Goal: Task Accomplishment & Management: Manage account settings

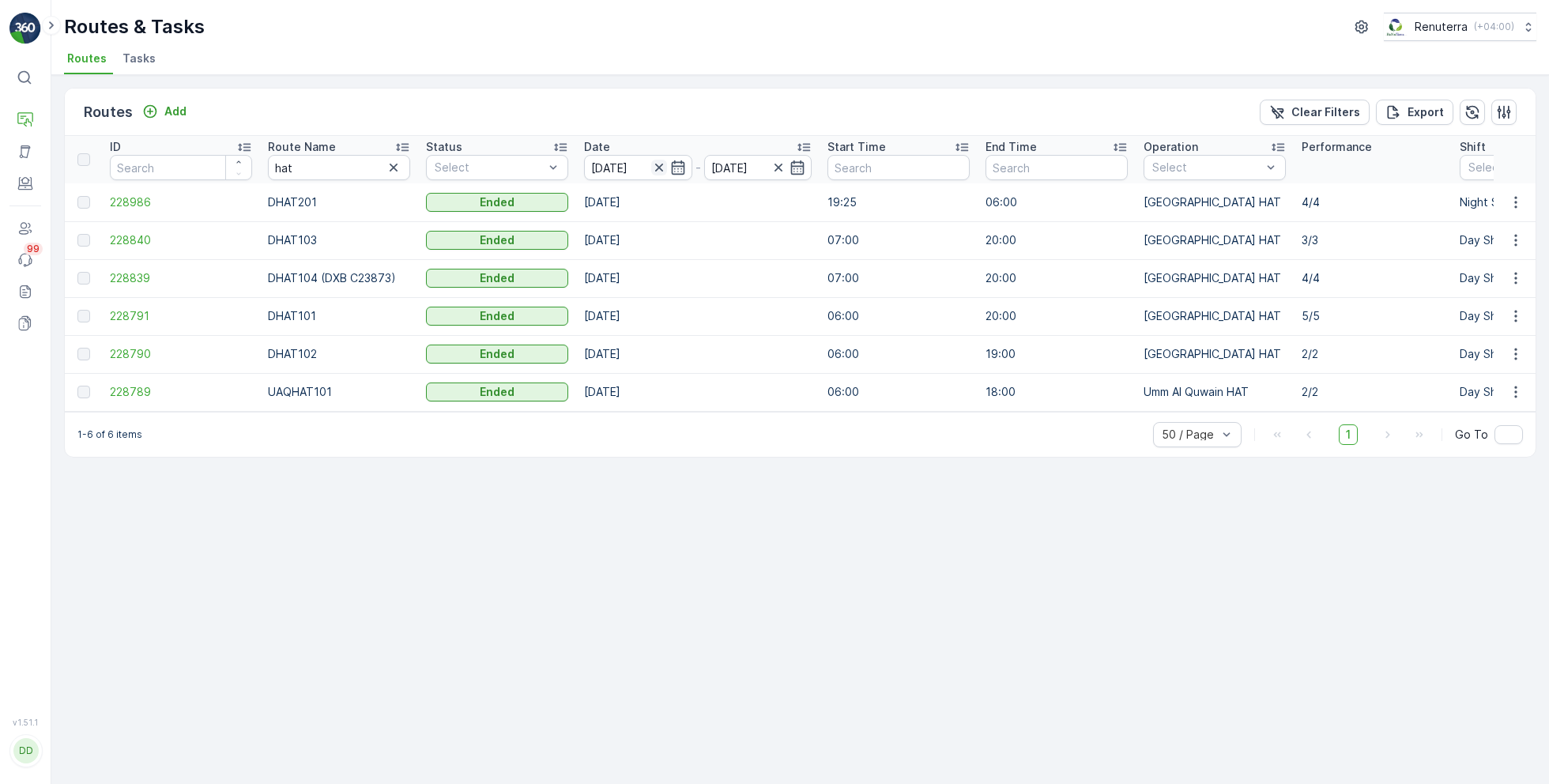
click at [661, 167] on icon "button" at bounding box center [659, 167] width 16 height 16
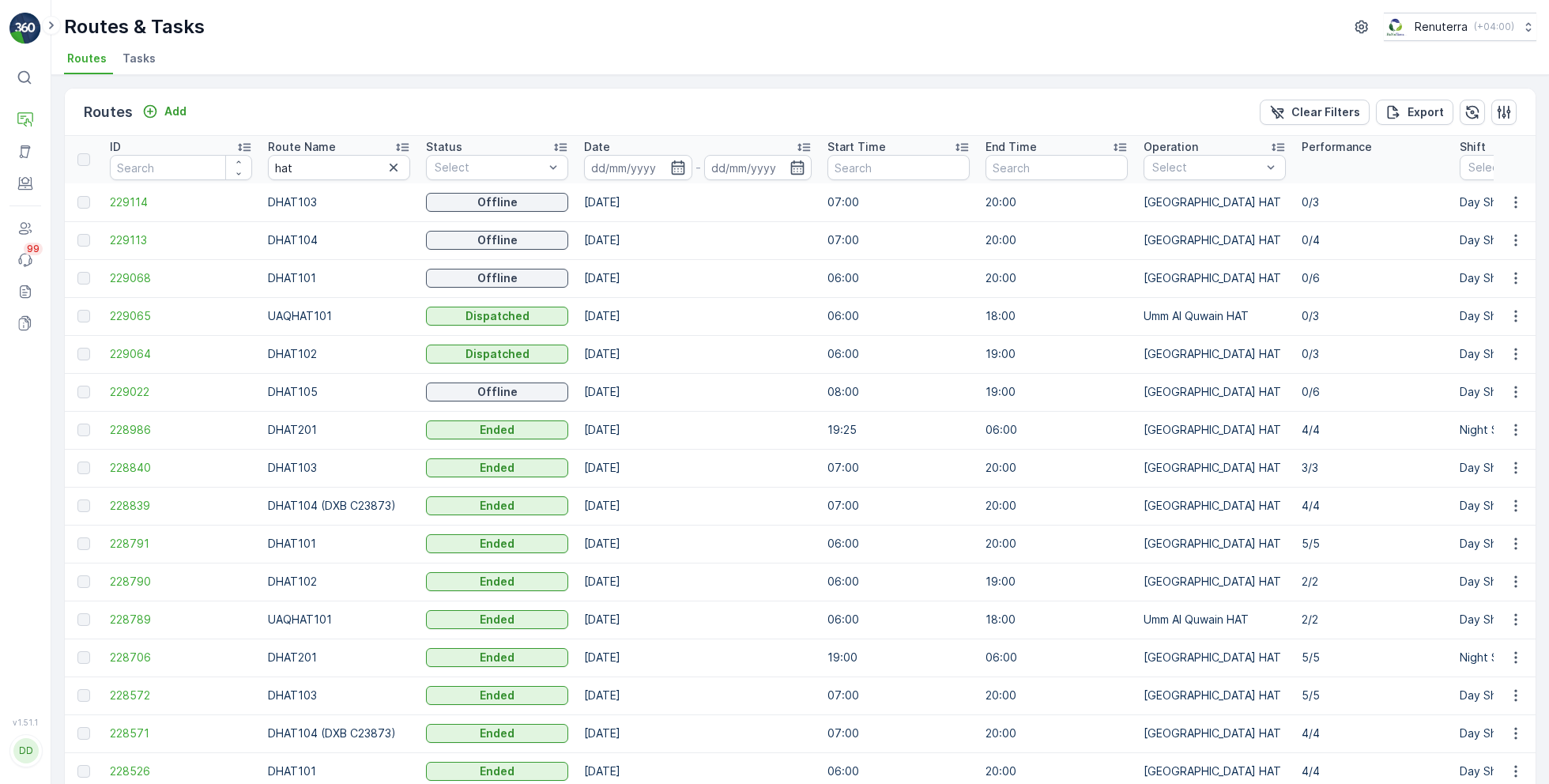
click at [661, 167] on input at bounding box center [639, 167] width 108 height 26
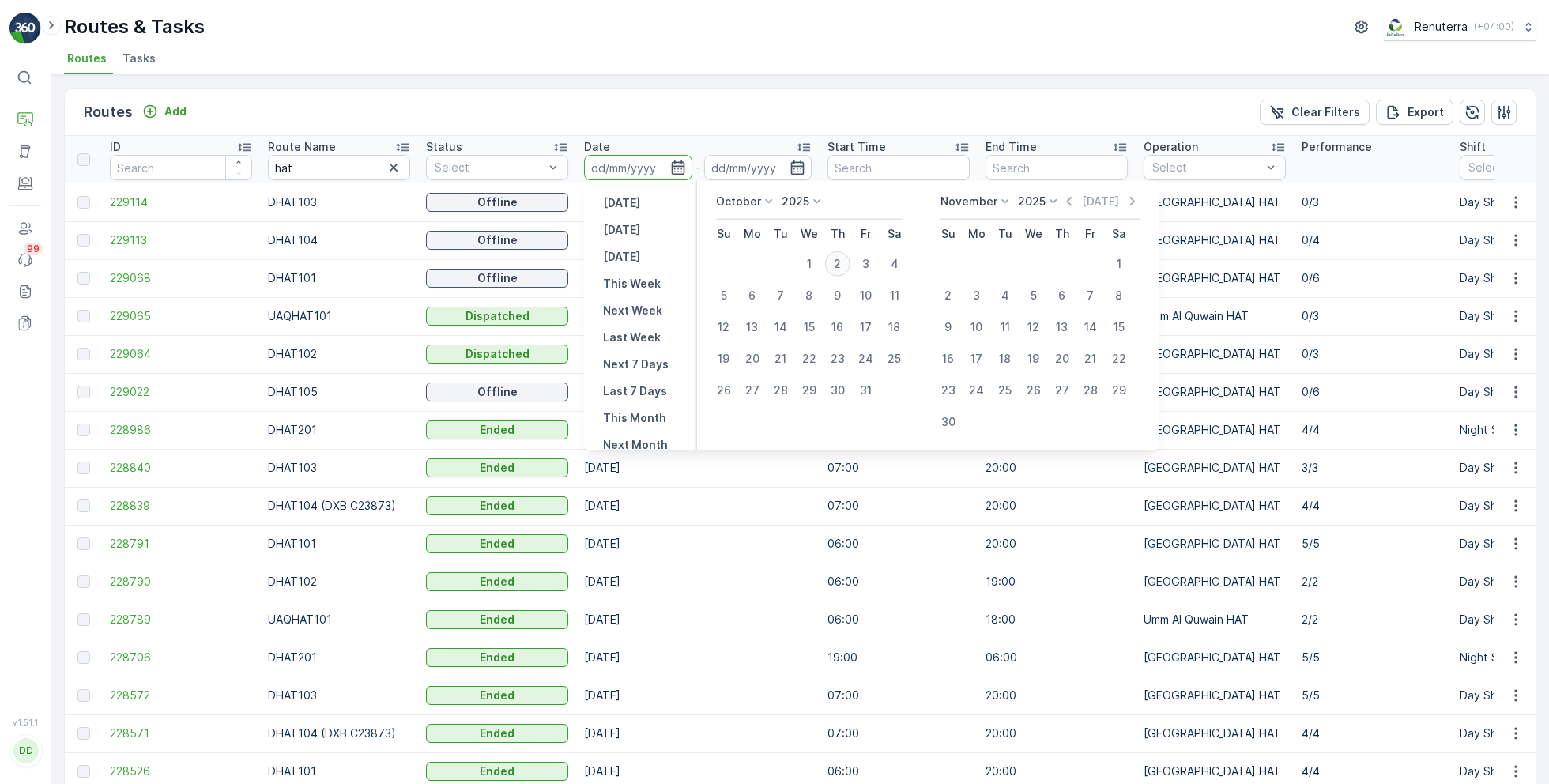
click at [835, 261] on div "2" at bounding box center [839, 264] width 26 height 26
type input "[DATE]"
click at [835, 261] on div "2" at bounding box center [839, 264] width 26 height 26
type input "[DATE]"
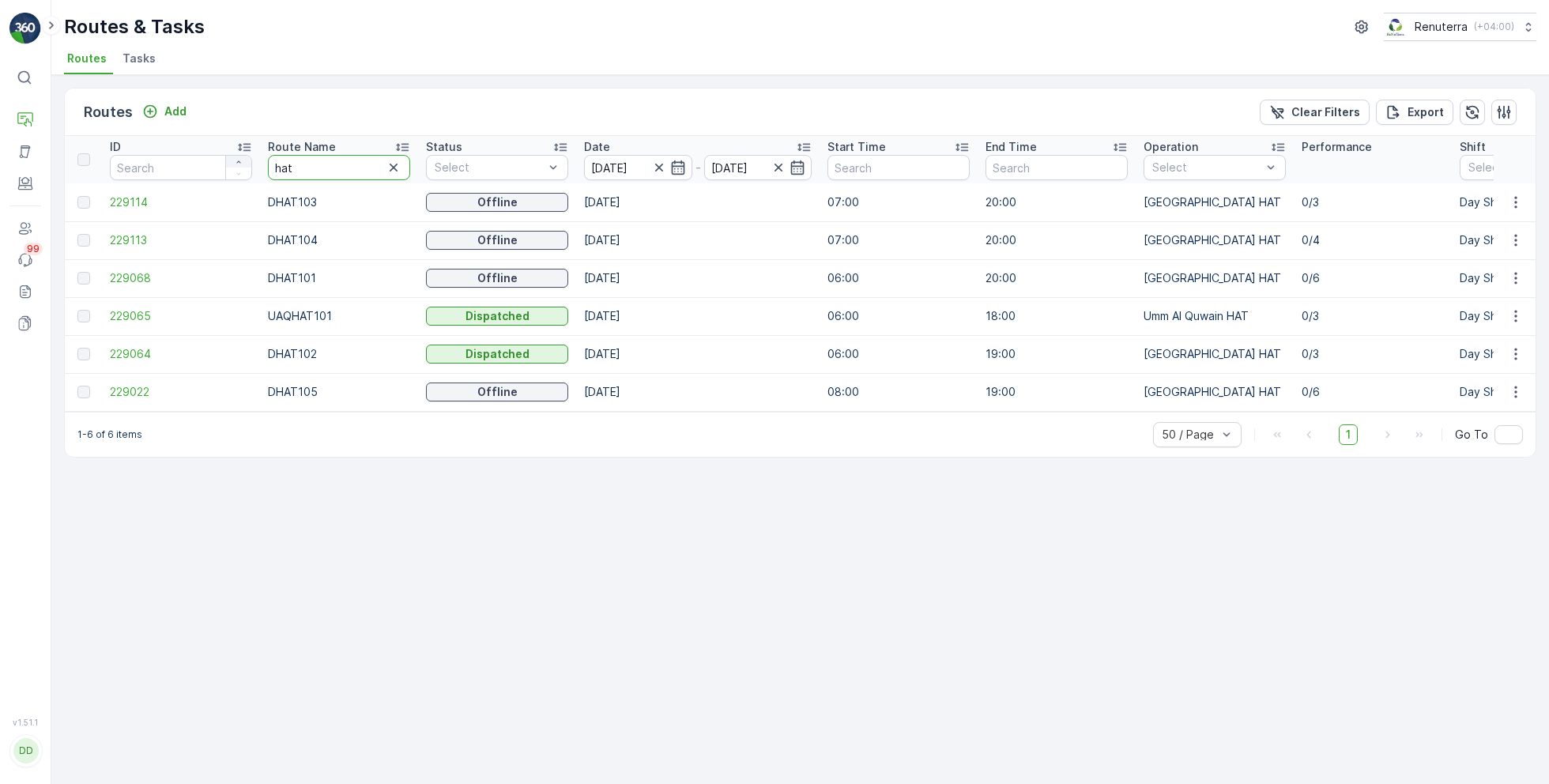
drag, startPoint x: 324, startPoint y: 168, endPoint x: 235, endPoint y: 163, distance: 89.1
click at [142, 387] on span "229022" at bounding box center [181, 392] width 142 height 16
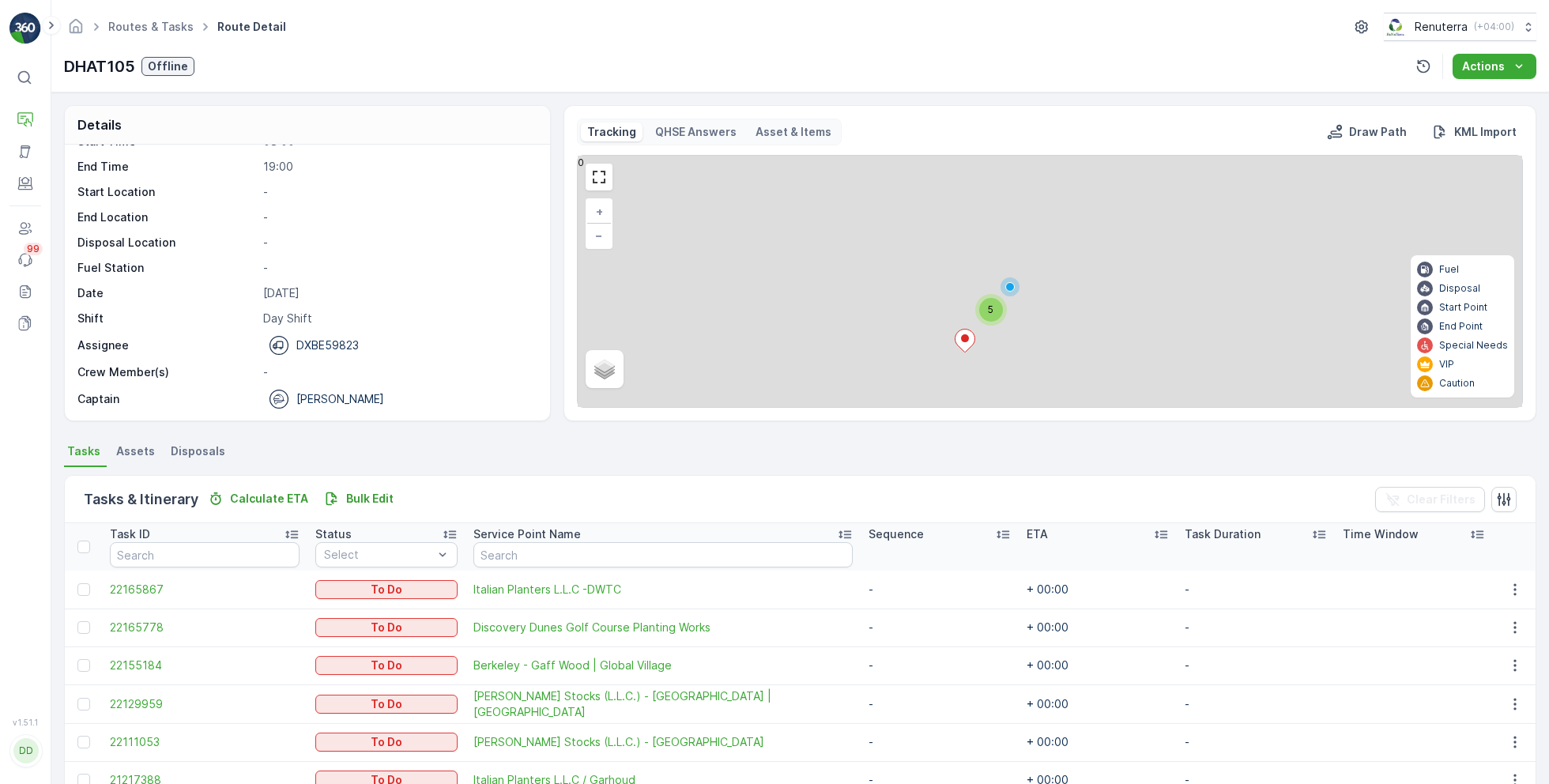
scroll to position [79, 0]
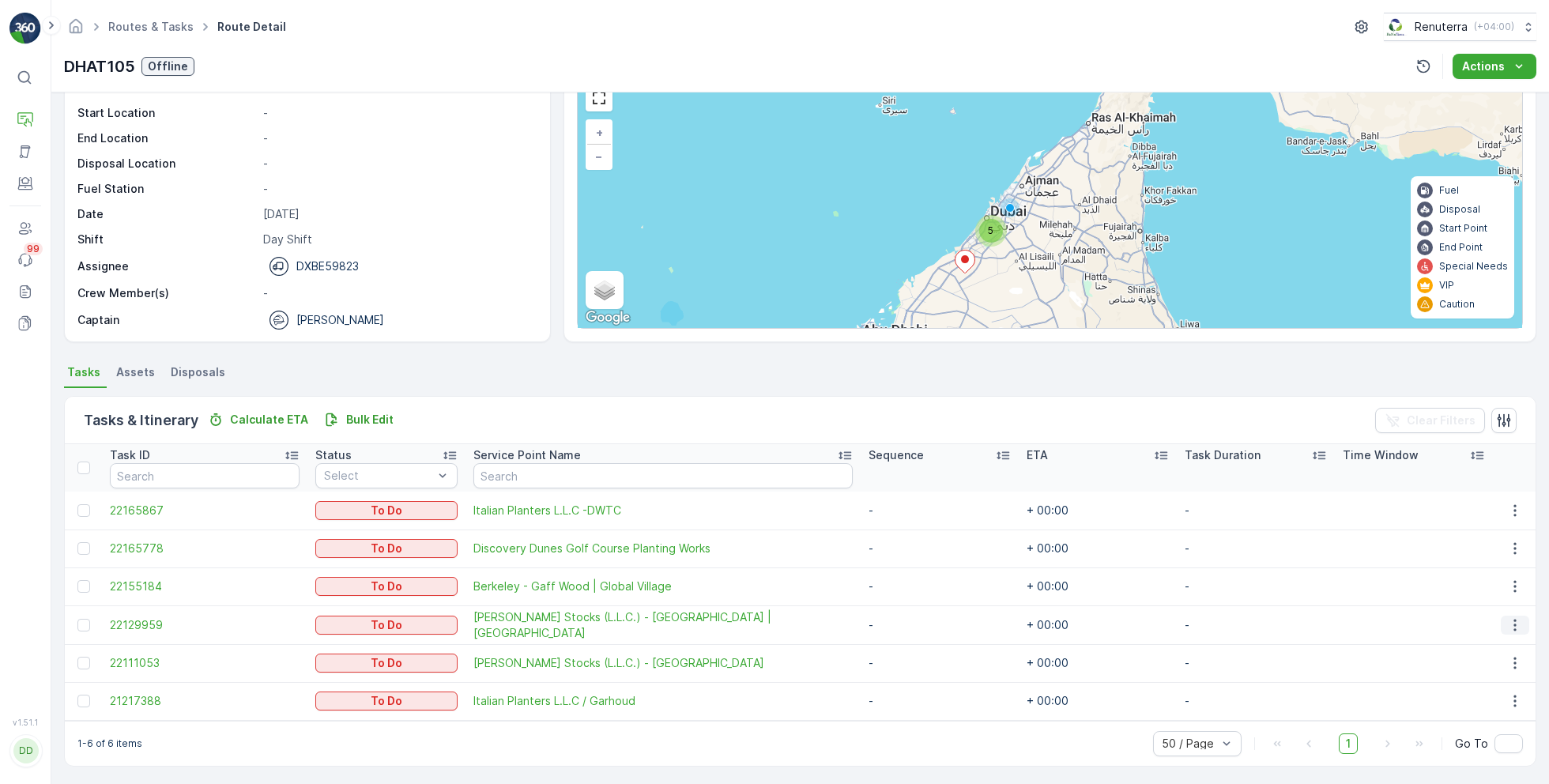
click at [1501, 623] on button "button" at bounding box center [1515, 624] width 29 height 19
click at [1474, 712] on span "Remove from Route" at bounding box center [1490, 713] width 106 height 16
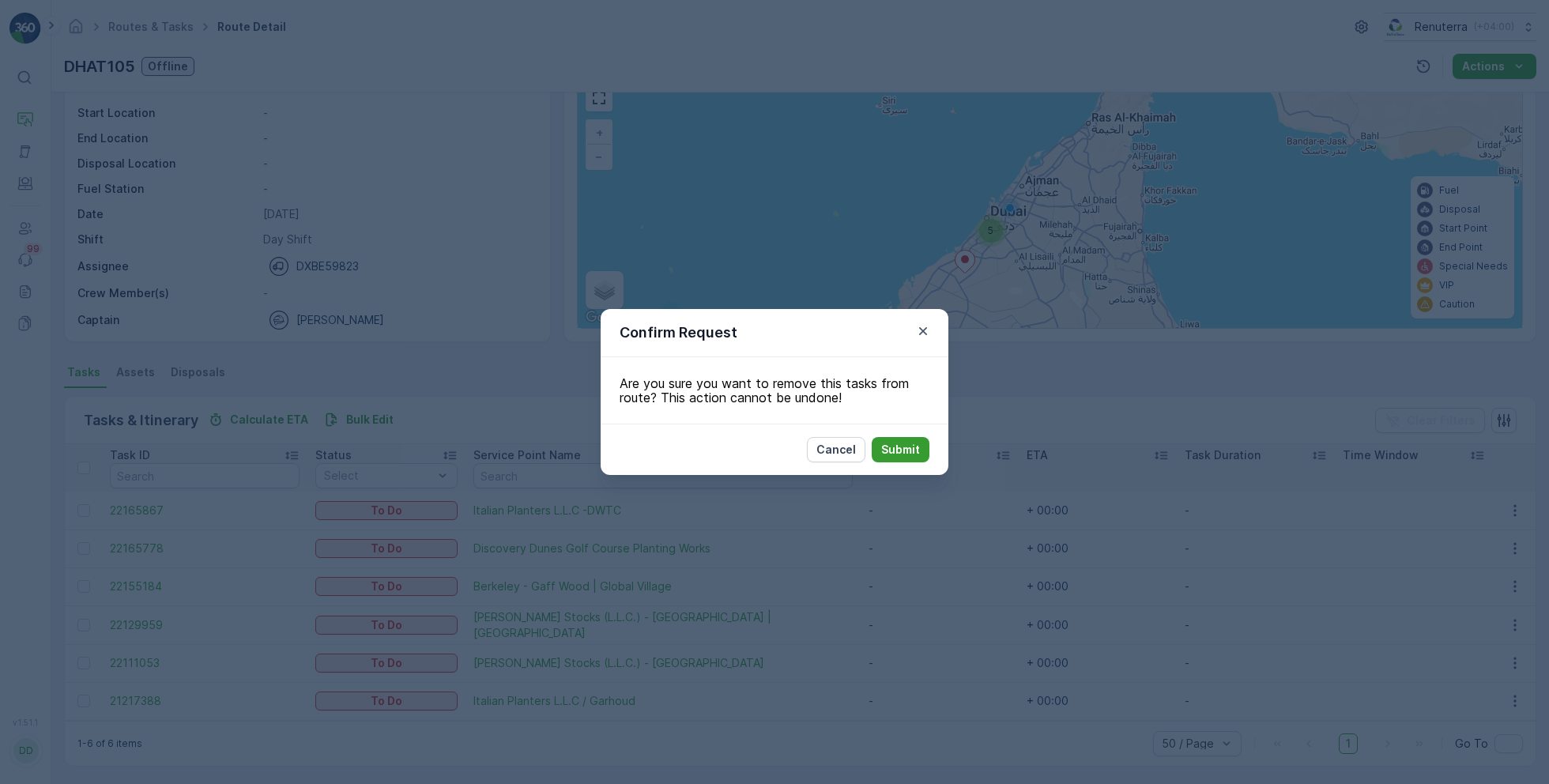
click at [894, 450] on p "Submit" at bounding box center [900, 449] width 38 height 16
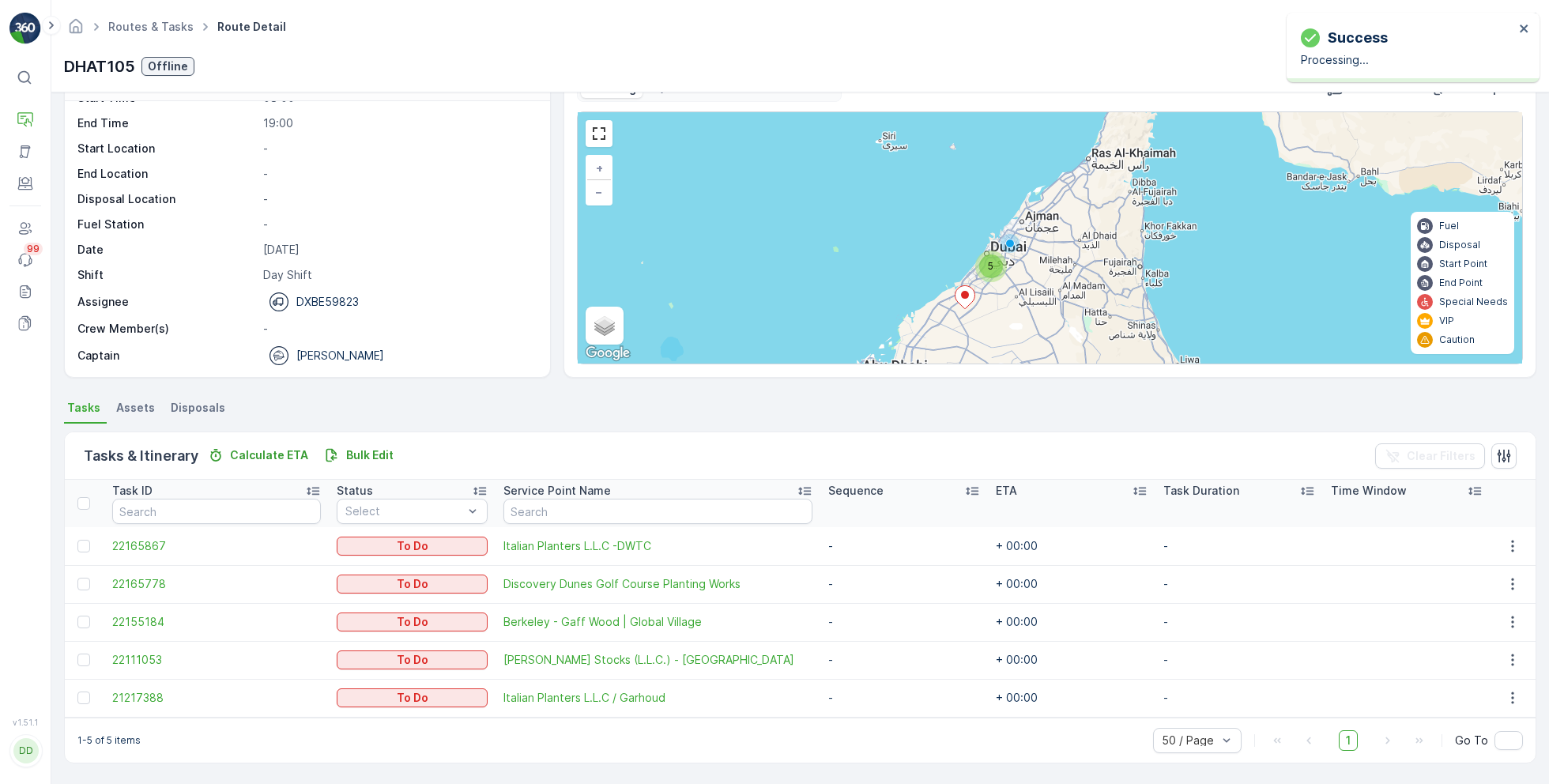
scroll to position [41, 0]
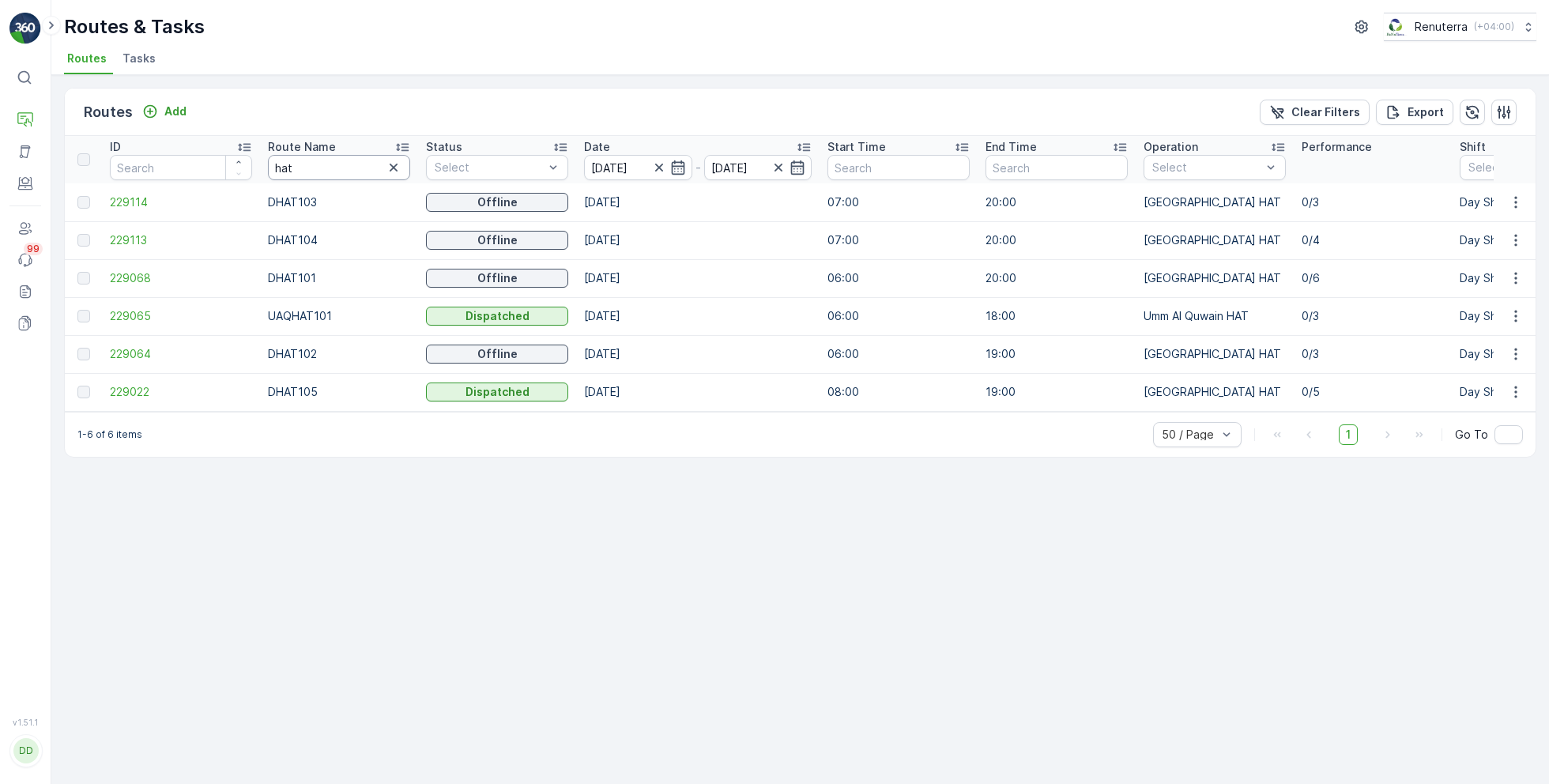
click at [308, 173] on input "hat" at bounding box center [339, 167] width 142 height 26
type input "med"
